Goal: Use online tool/utility: Utilize a website feature to perform a specific function

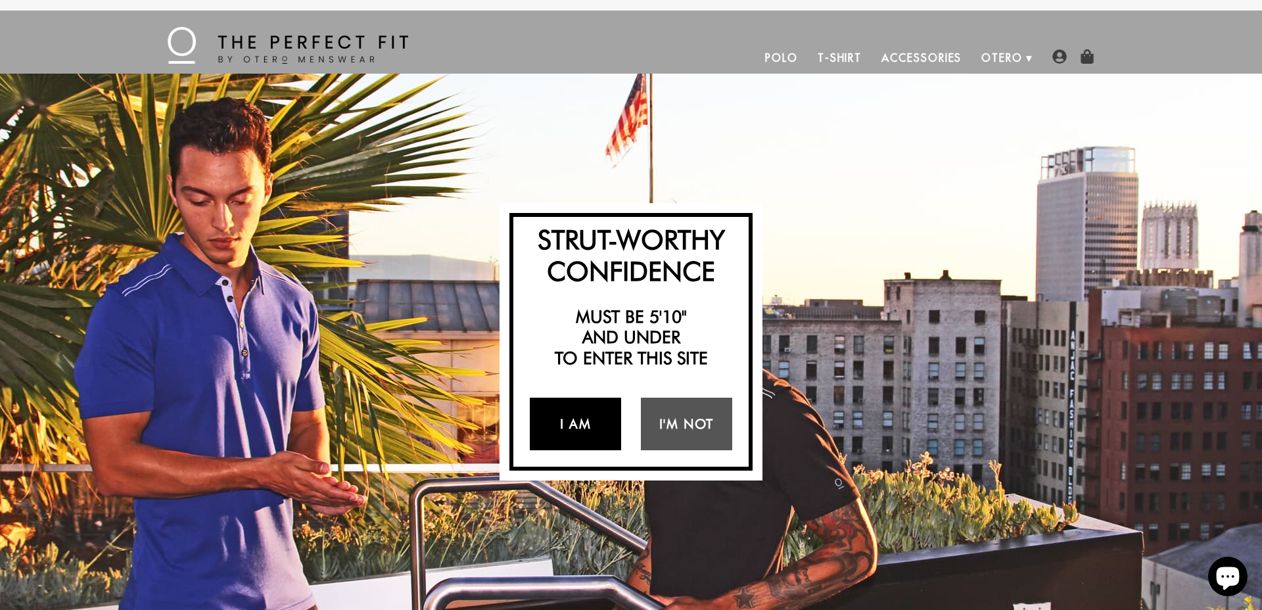
click at [571, 417] on link "I Am" at bounding box center [575, 424] width 91 height 53
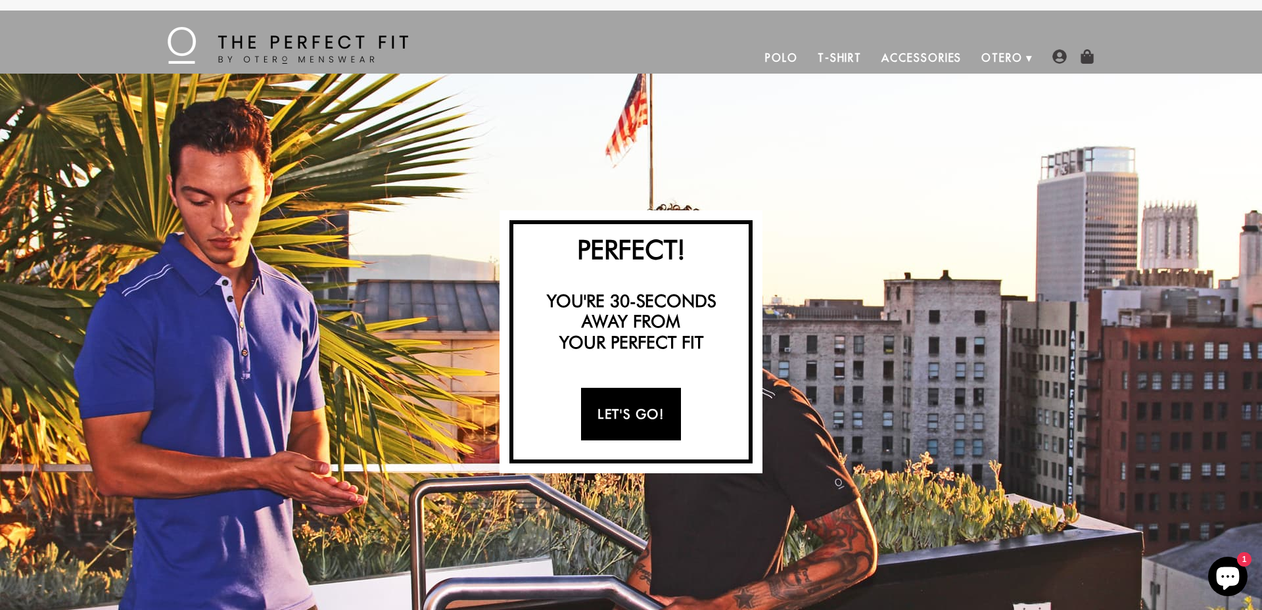
click at [621, 416] on link "Let's Go!" at bounding box center [630, 414] width 99 height 53
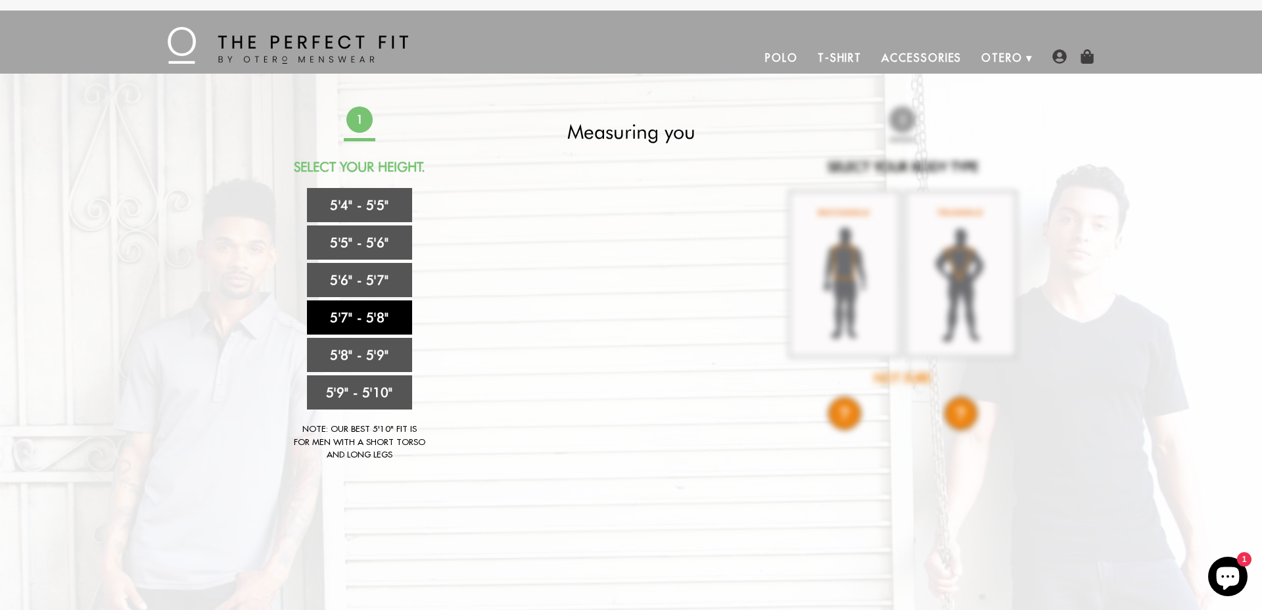
click at [354, 323] on link "5'7" - 5'8"" at bounding box center [359, 317] width 105 height 34
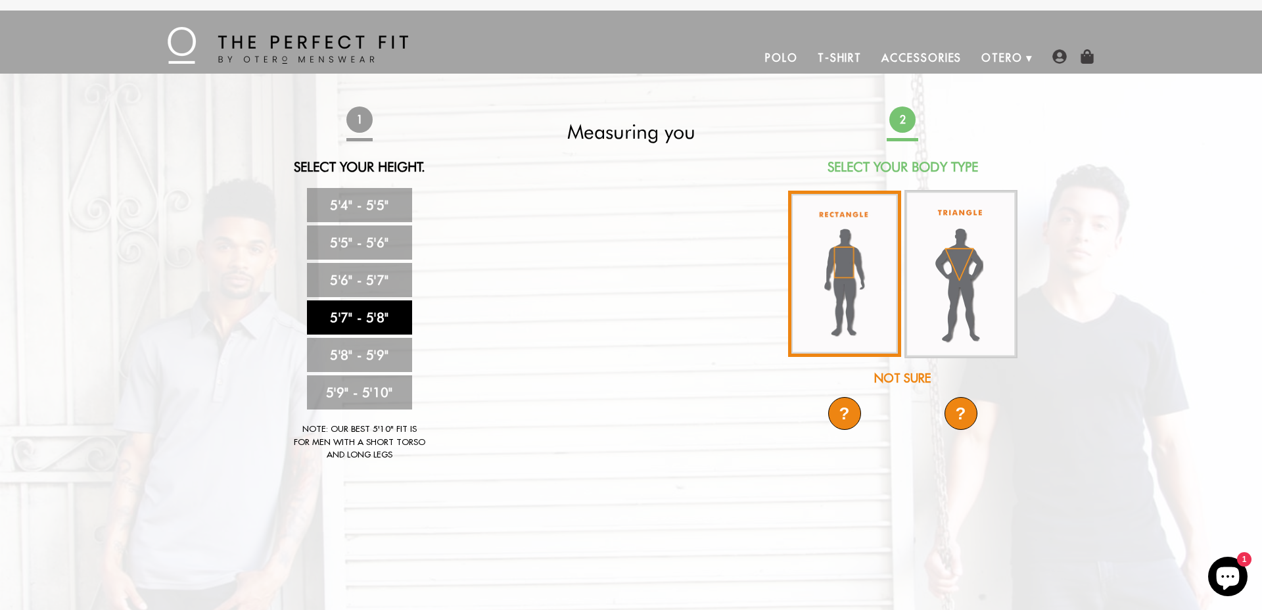
click at [852, 252] on img at bounding box center [844, 274] width 113 height 166
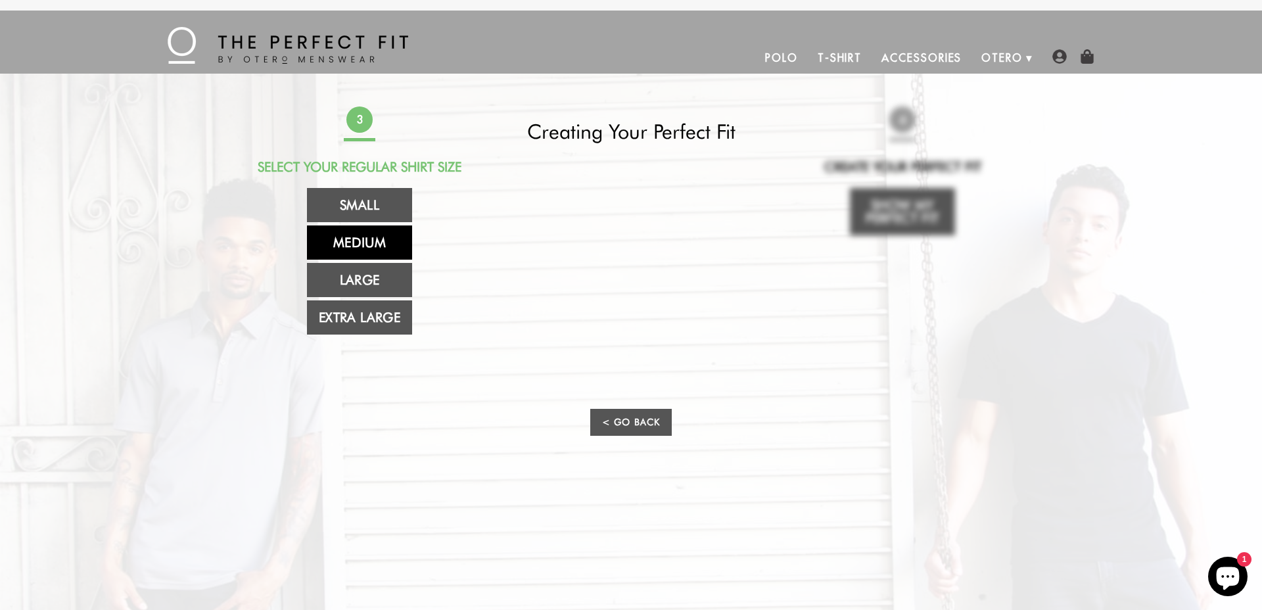
click at [379, 251] on link "Medium" at bounding box center [359, 243] width 105 height 34
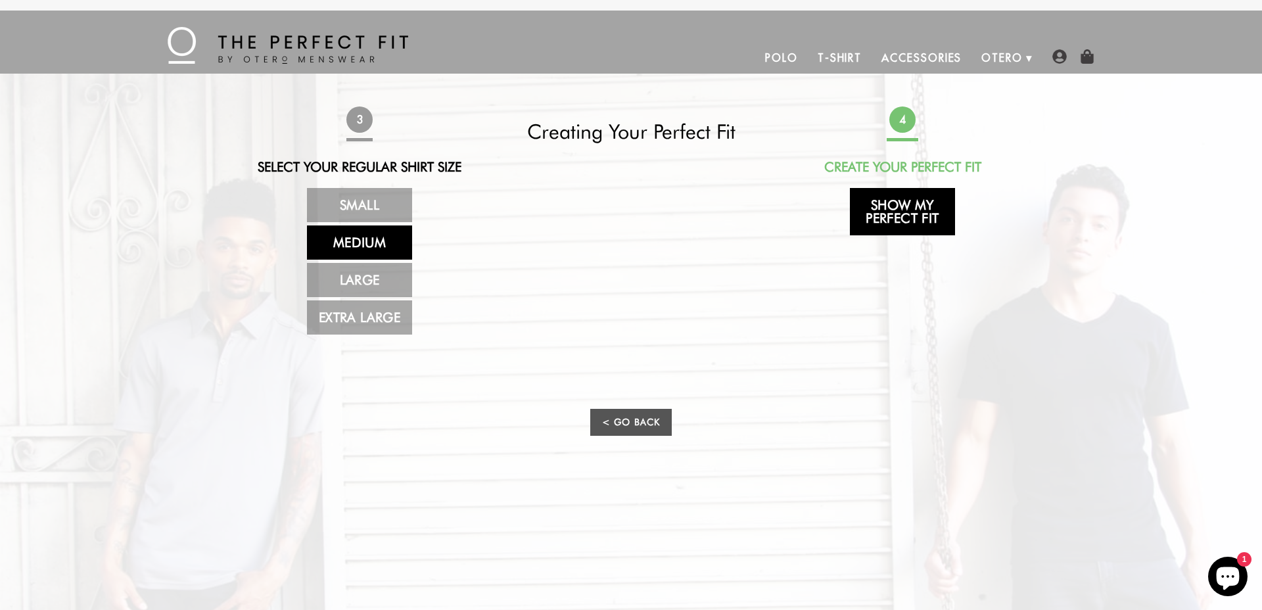
click at [890, 208] on link "Show My Perfect Fit" at bounding box center [902, 211] width 105 height 47
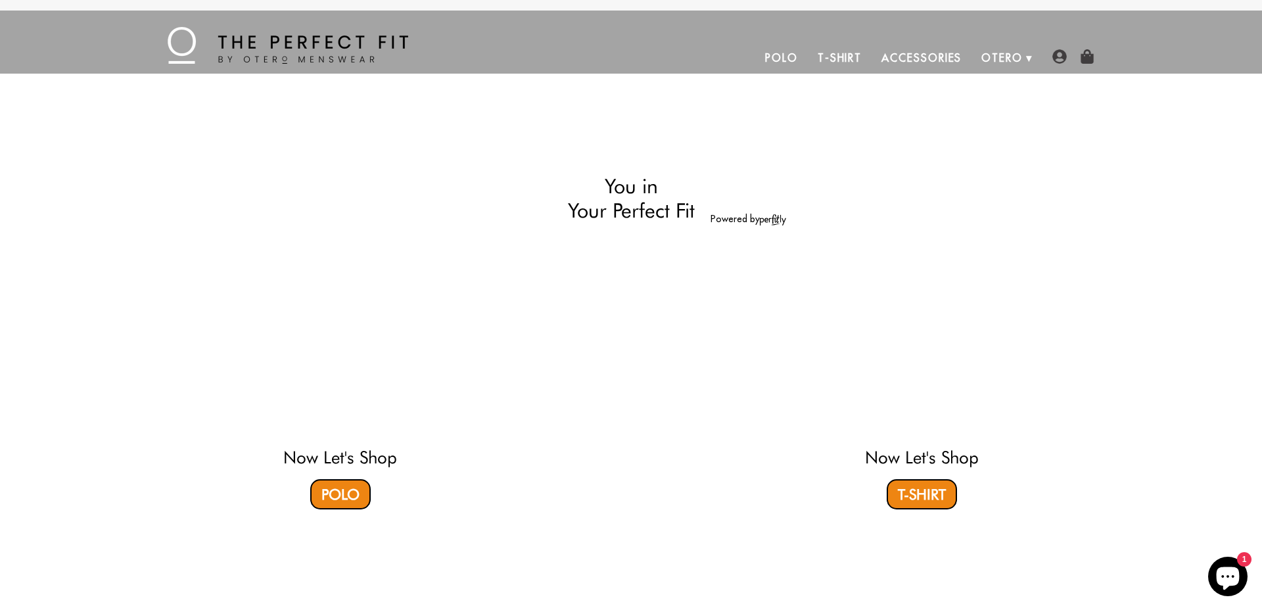
select select "57-58"
select select "M"
